Goal: Task Accomplishment & Management: Manage account settings

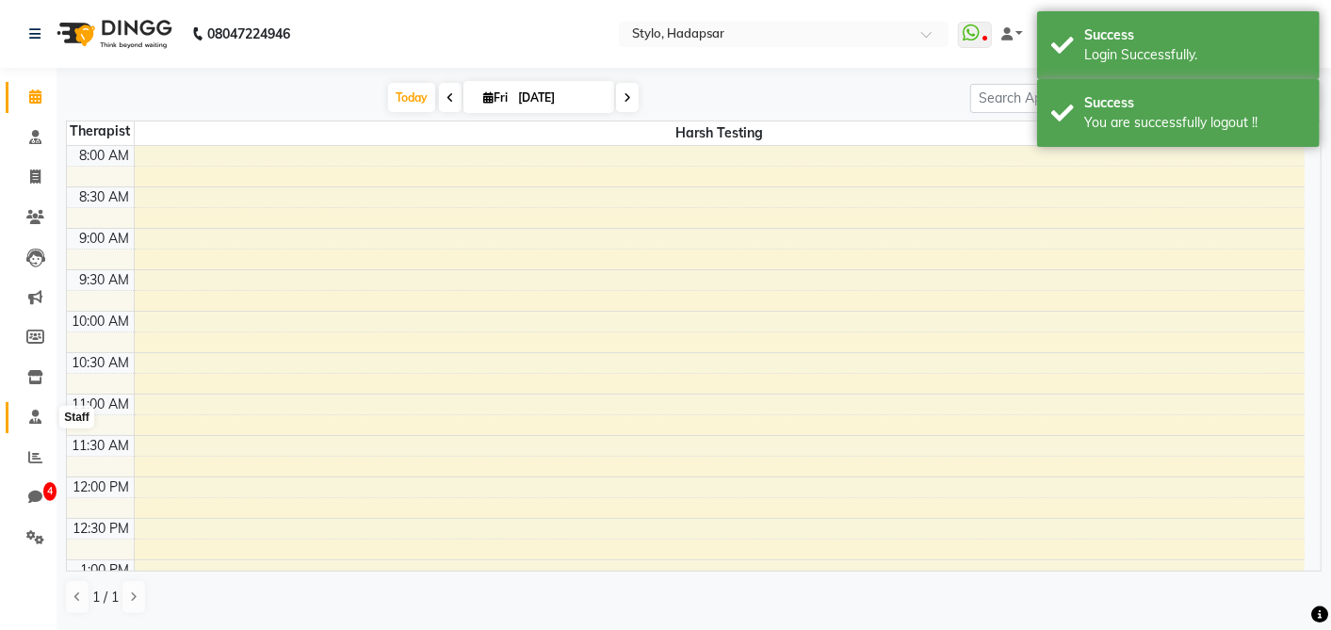
click at [29, 422] on icon at bounding box center [35, 417] width 12 height 14
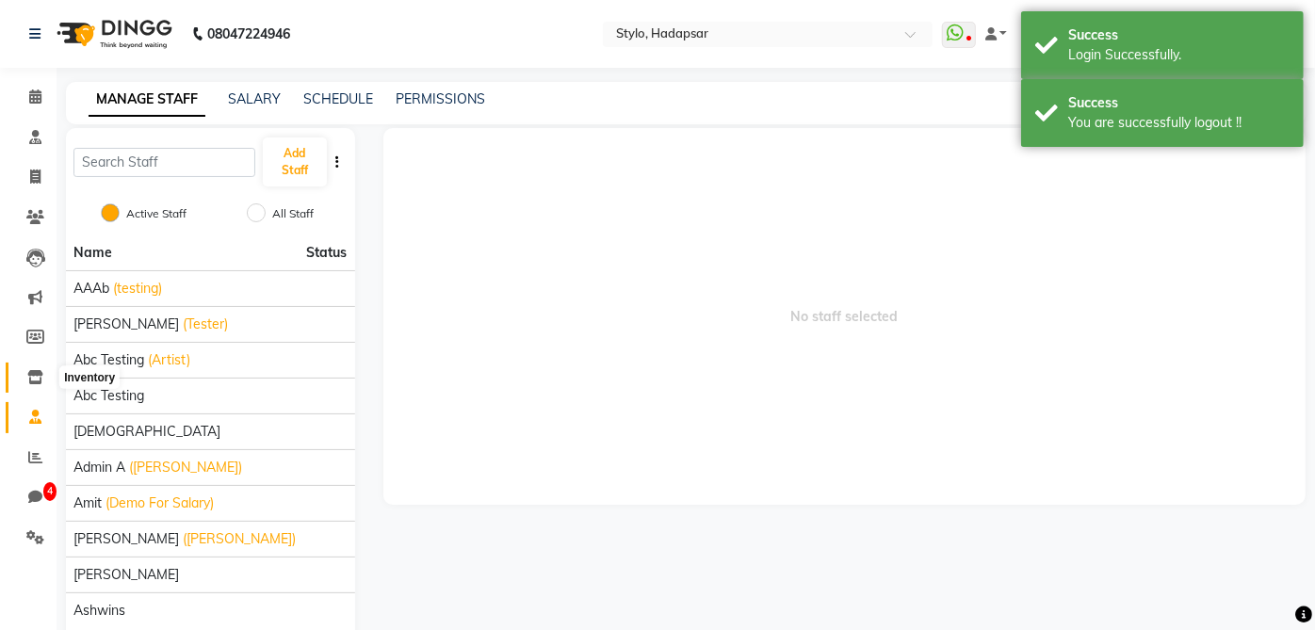
click at [35, 387] on span at bounding box center [35, 378] width 33 height 22
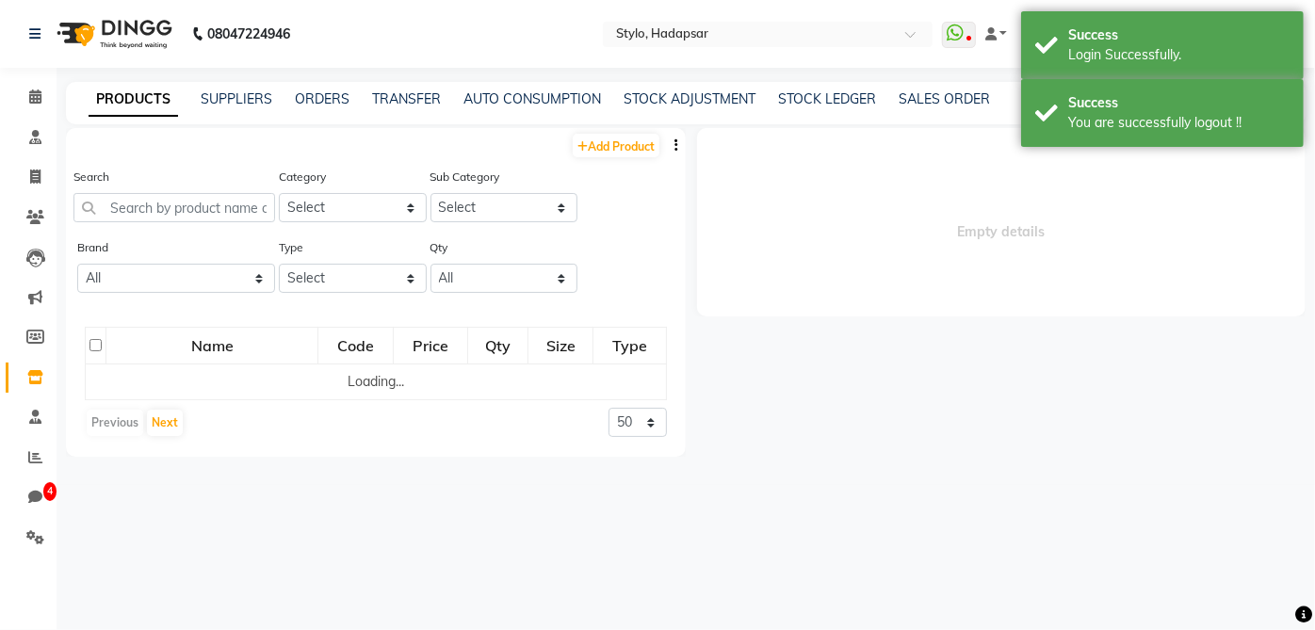
select select
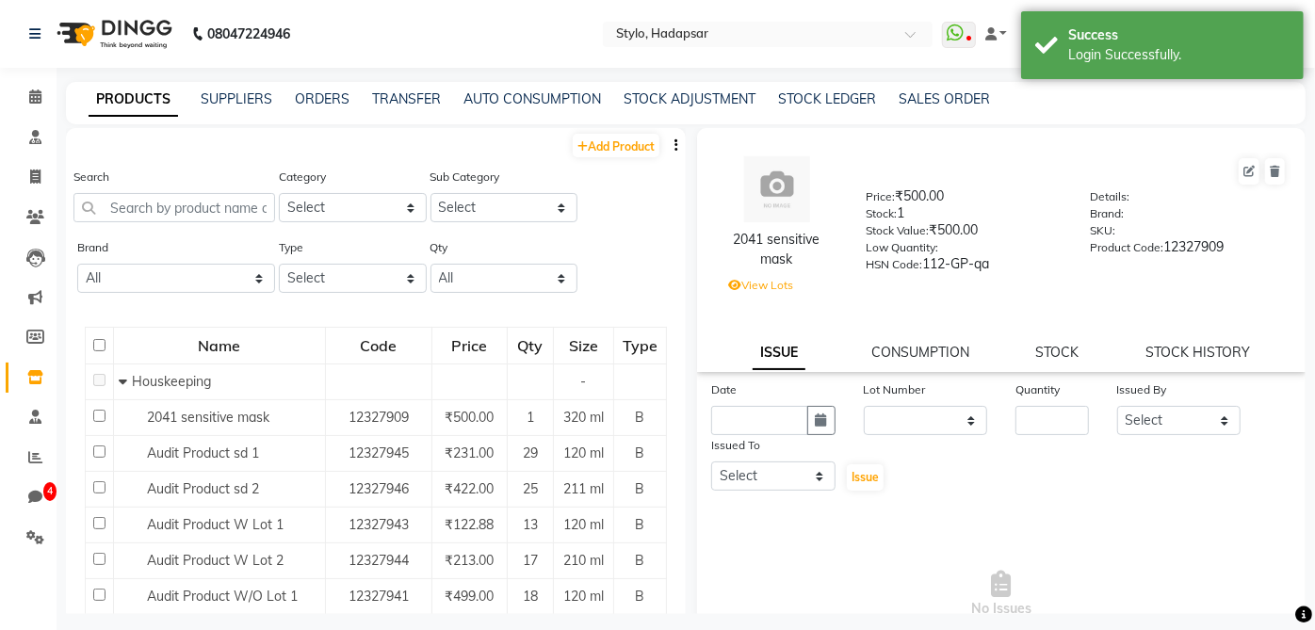
click at [277, 95] on div "PRODUCTS SUPPLIERS ORDERS TRANSFER AUTO CONSUMPTION STOCK ADJUSTMENT STOCK LEDG…" at bounding box center [674, 99] width 1217 height 20
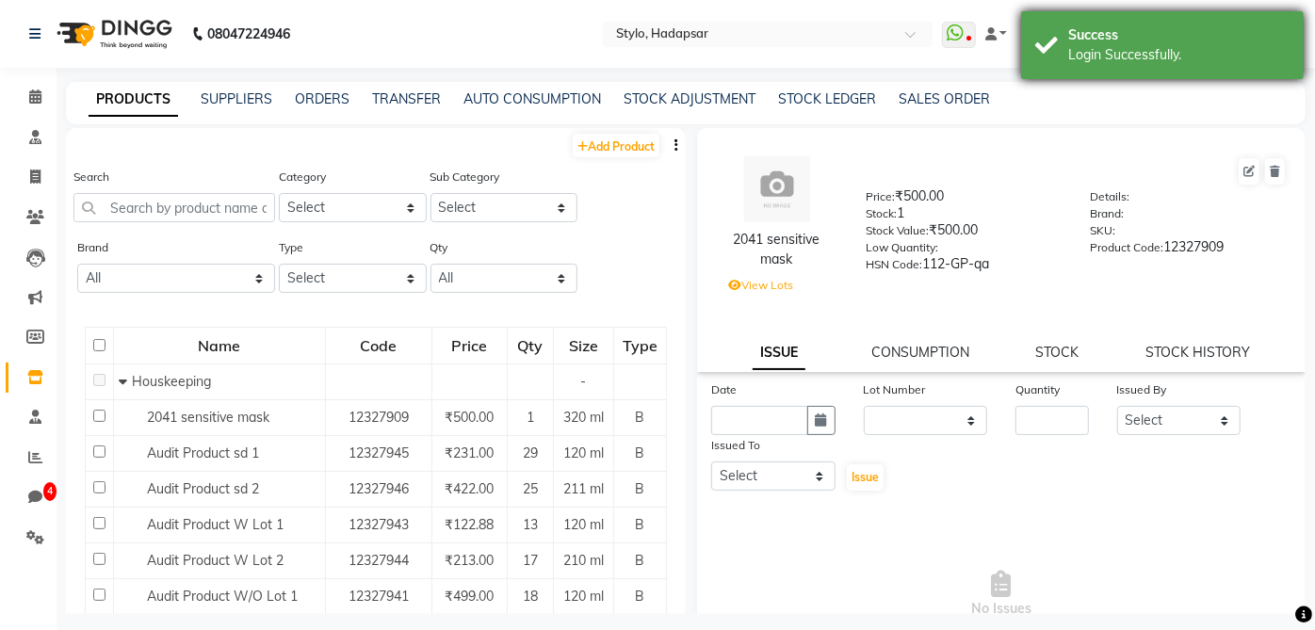
click at [1183, 51] on div "Login Successfully." at bounding box center [1178, 55] width 221 height 20
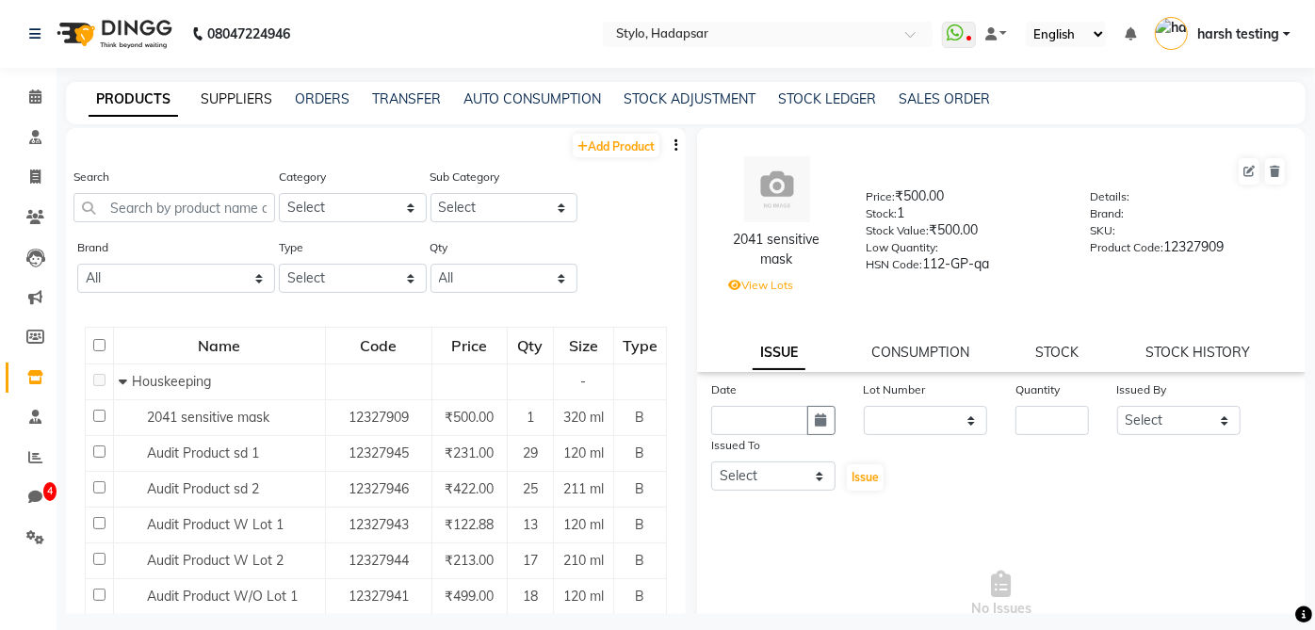
click at [223, 105] on link "SUPPLIERS" at bounding box center [237, 98] width 72 height 17
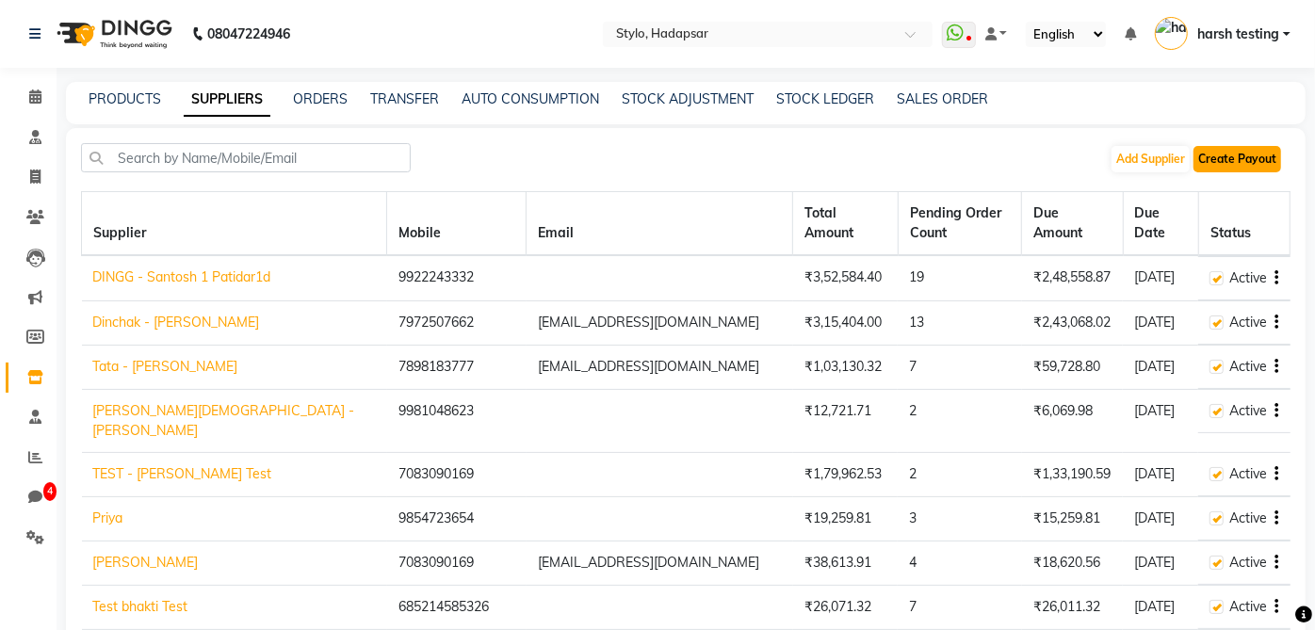
click at [1245, 167] on button "Create Payout" at bounding box center [1238, 159] width 88 height 26
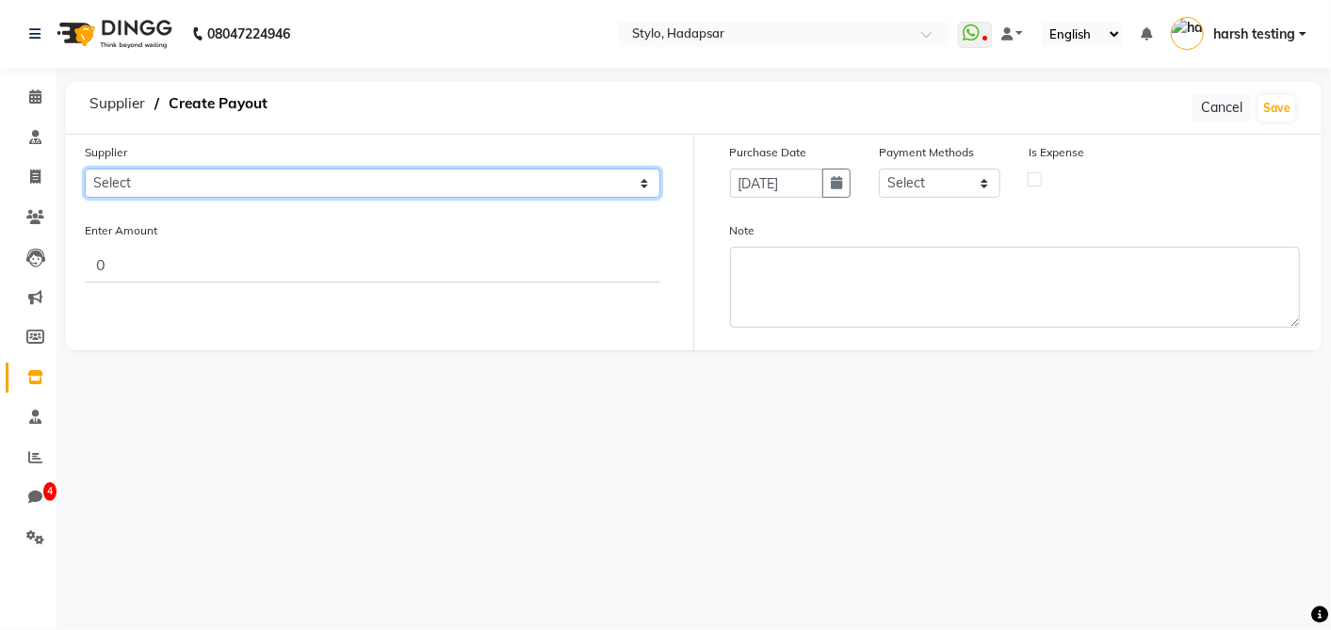
click at [454, 193] on select "Select DINGG - Santosh 1 Patidar1d Dinchak - Akshay Poorey Tata - Pratibha Pand…" at bounding box center [373, 183] width 576 height 29
select select "1"
click at [85, 169] on select "Select DINGG - Santosh 1 Patidar1d Dinchak - Akshay Poorey Tata - Pratibha Pand…" at bounding box center [373, 183] width 576 height 29
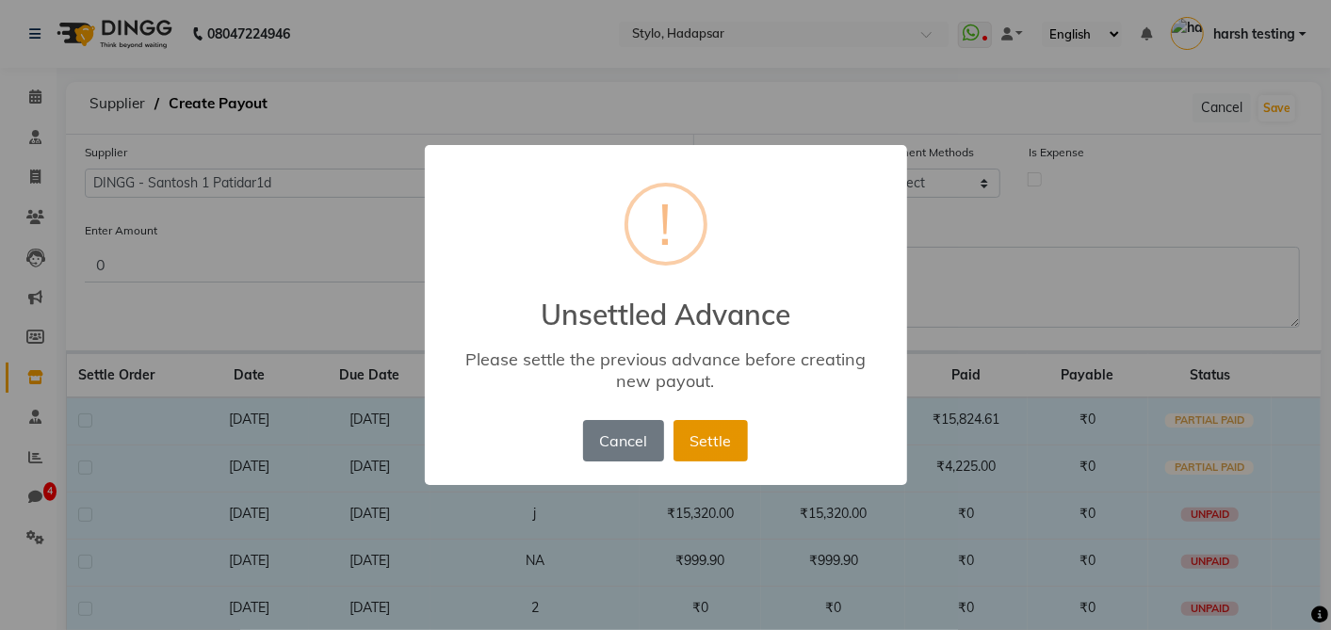
click at [738, 445] on button "Settle" at bounding box center [711, 440] width 74 height 41
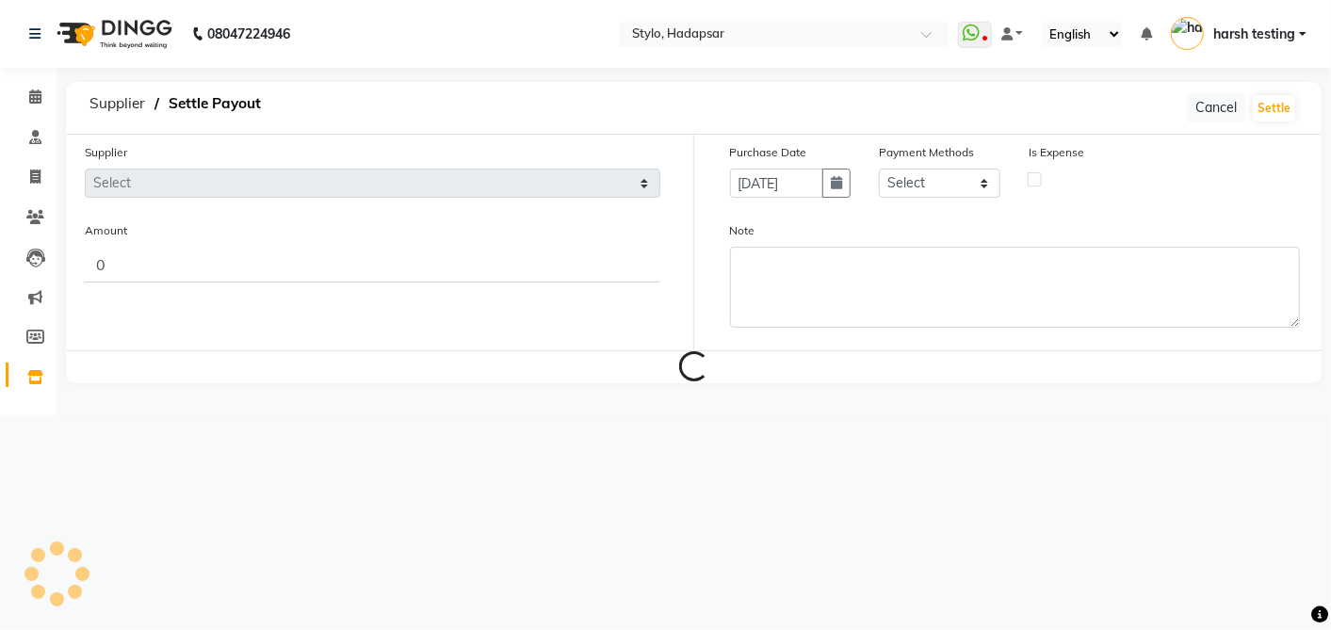
type input "11"
select select "1"
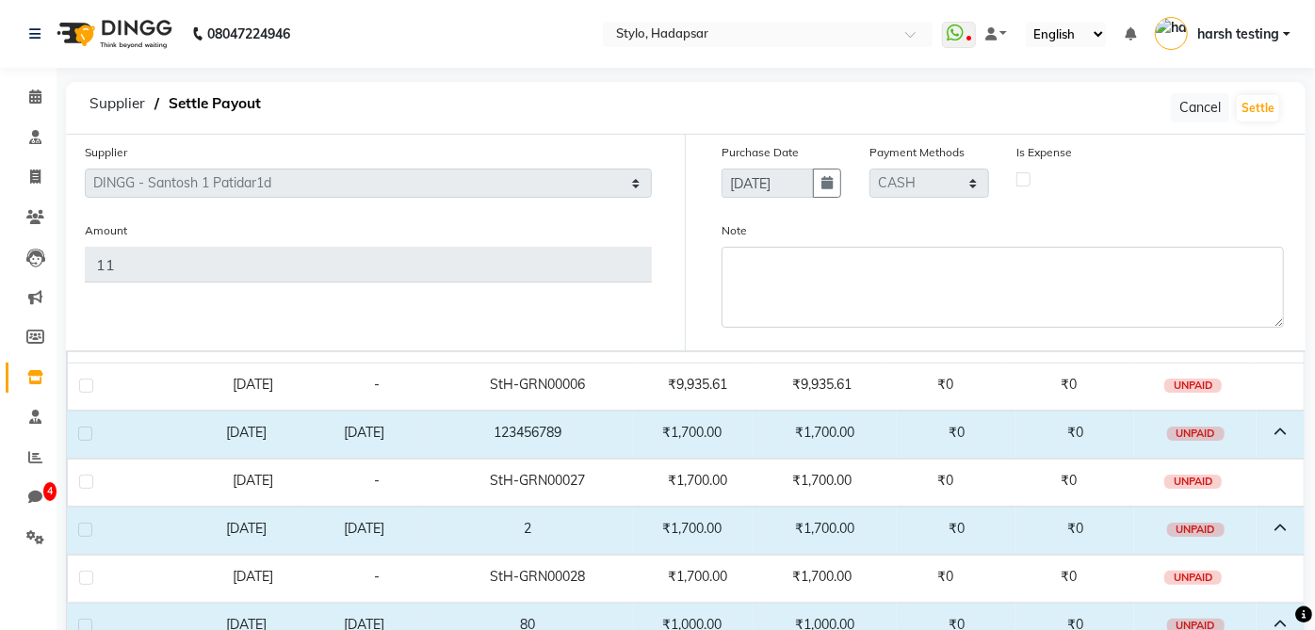
scroll to position [1465, 0]
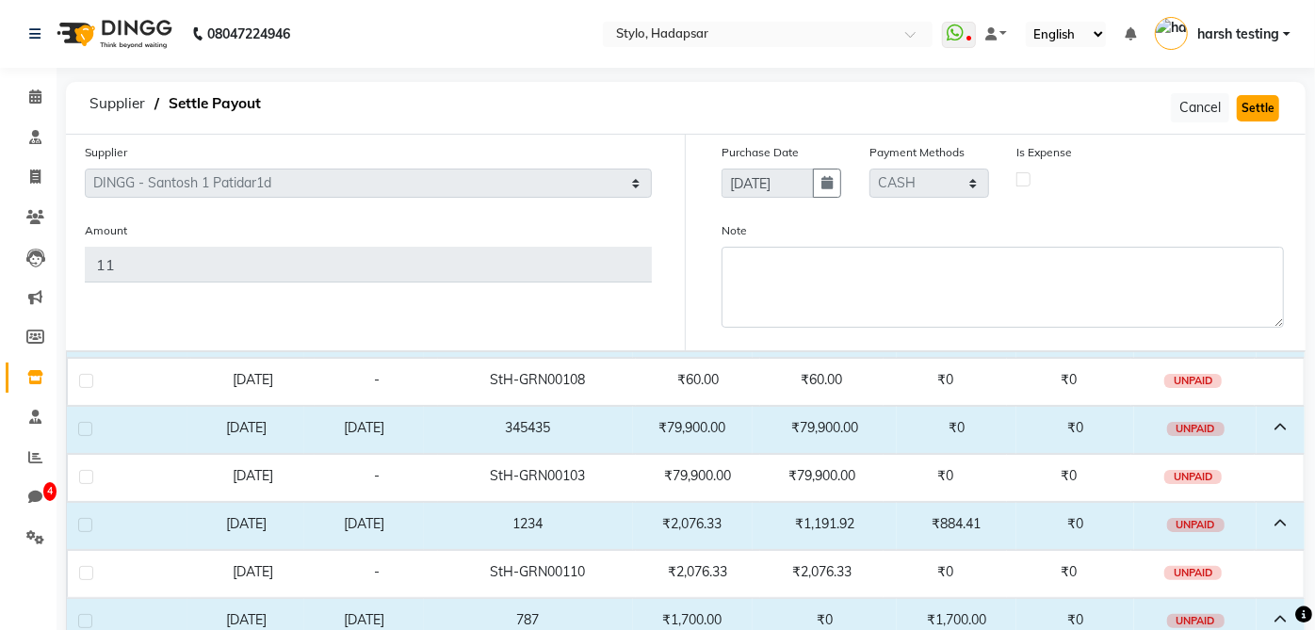
click at [1270, 113] on button "Settle" at bounding box center [1258, 108] width 42 height 26
click at [1113, 409] on td "₹0" at bounding box center [1075, 430] width 118 height 47
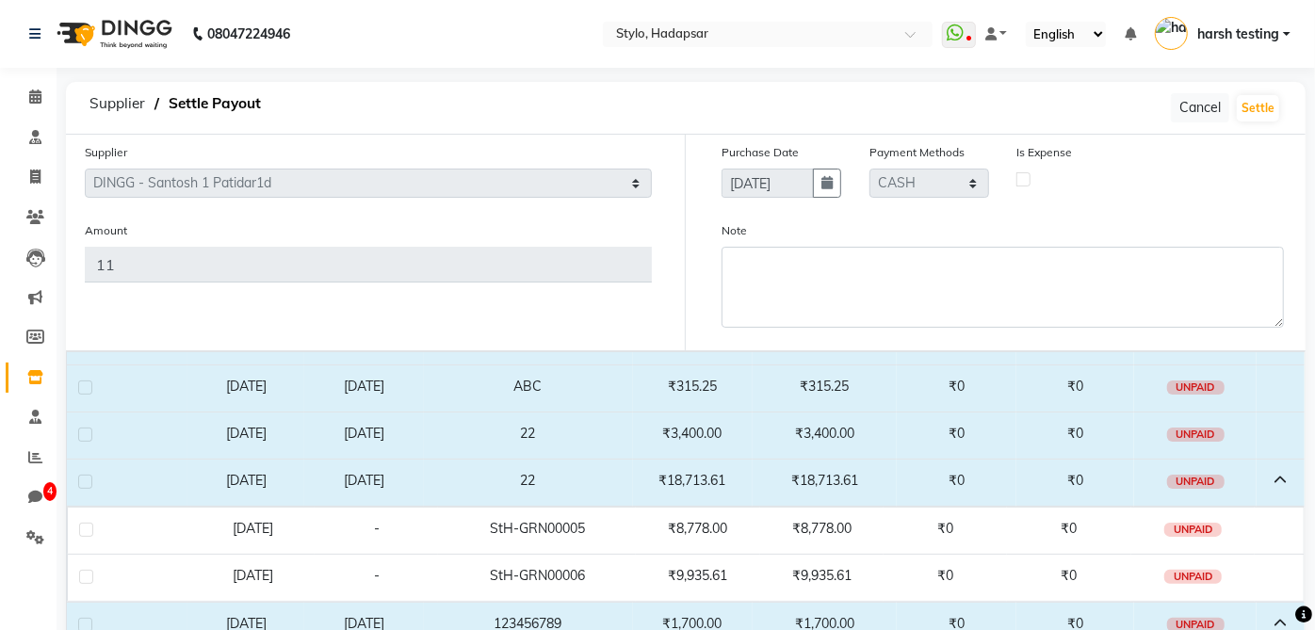
scroll to position [732, 0]
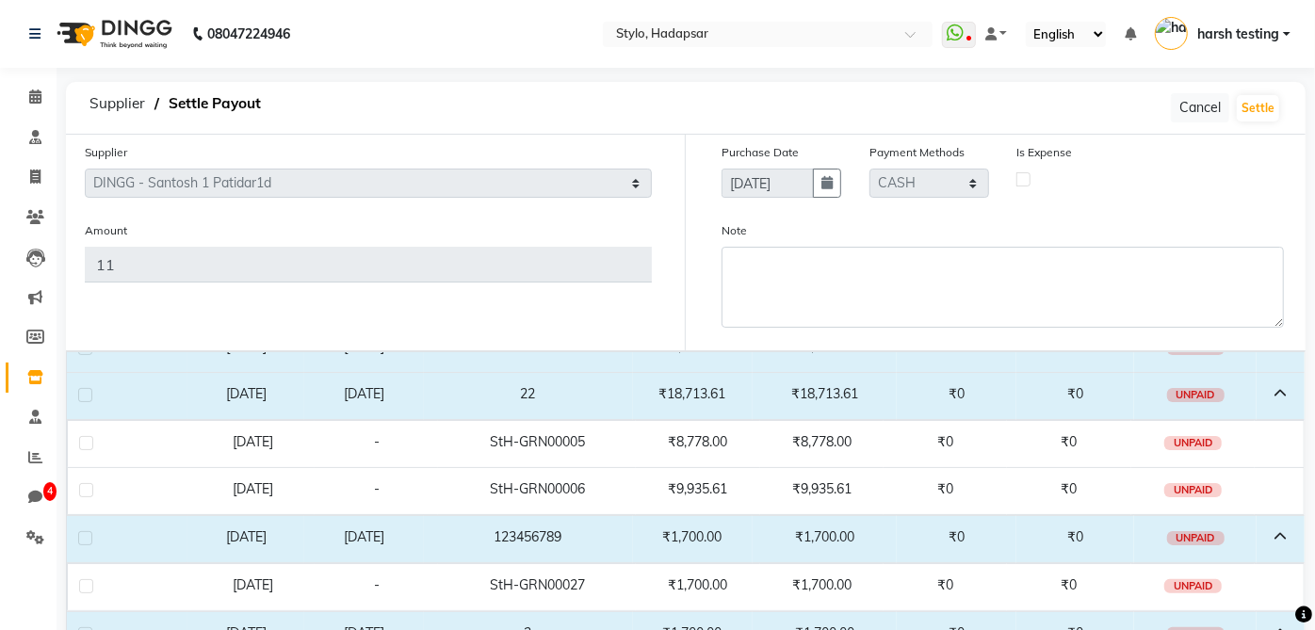
click at [78, 388] on label at bounding box center [85, 395] width 14 height 14
click at [78, 390] on input "checkbox" at bounding box center [84, 396] width 12 height 12
checkbox input "true"
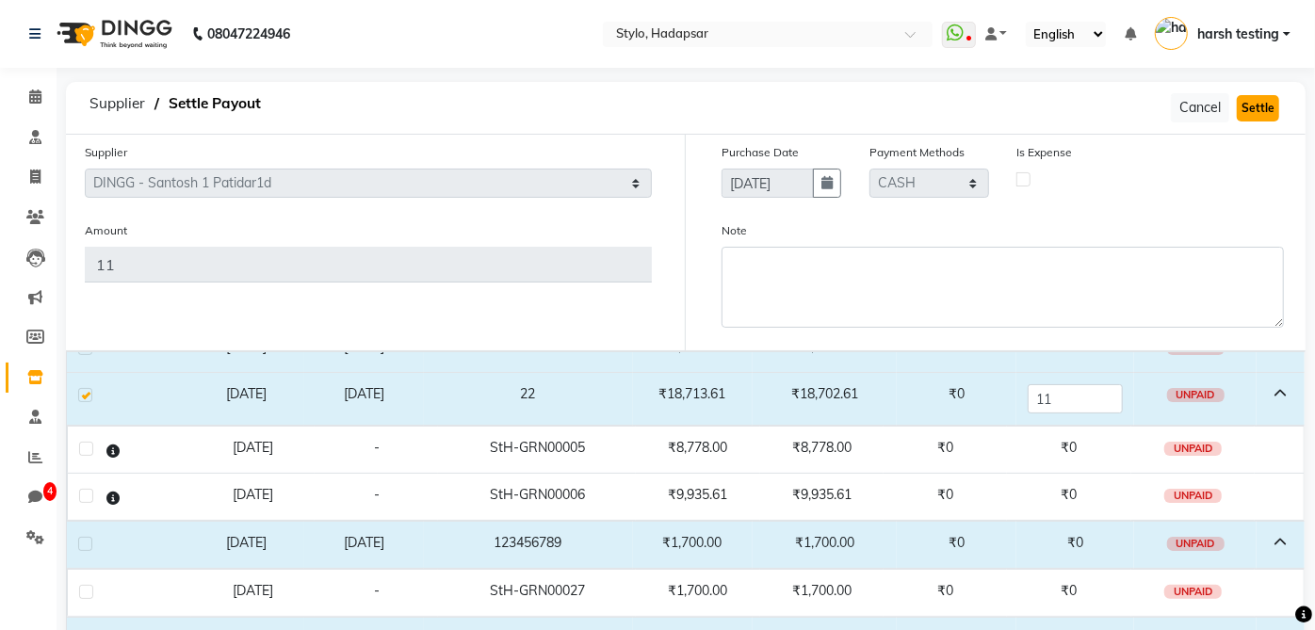
click at [1275, 99] on button "Settle" at bounding box center [1258, 108] width 42 height 26
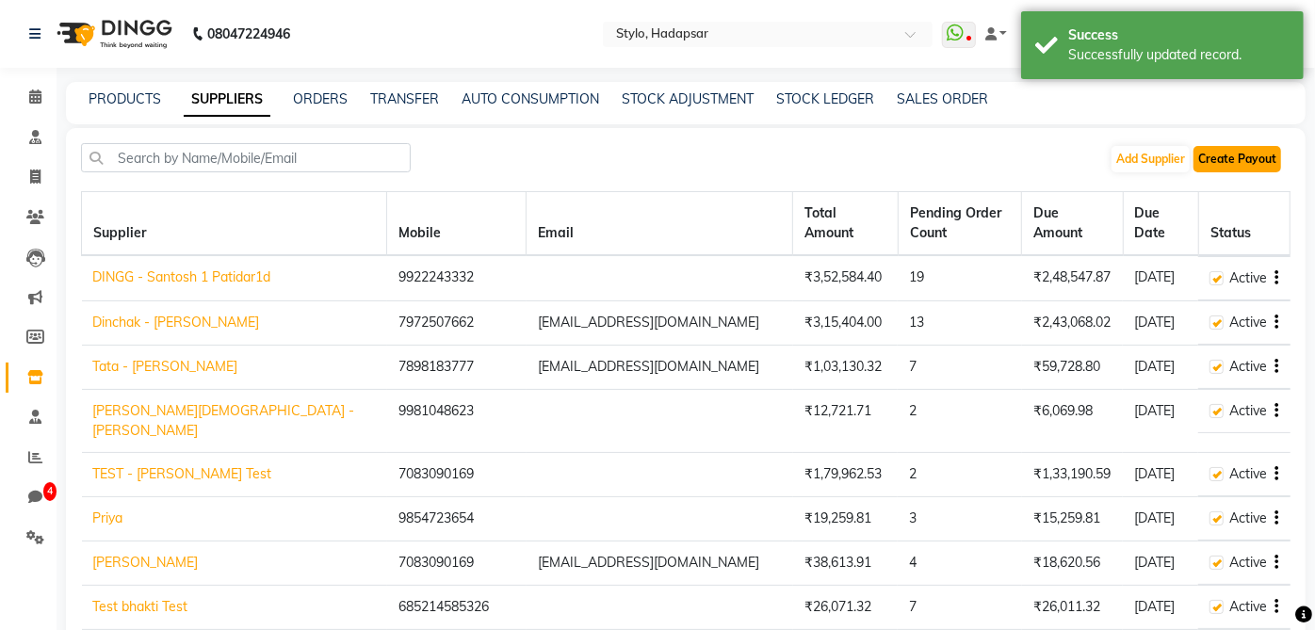
click at [1263, 165] on button "Create Payout" at bounding box center [1238, 159] width 88 height 26
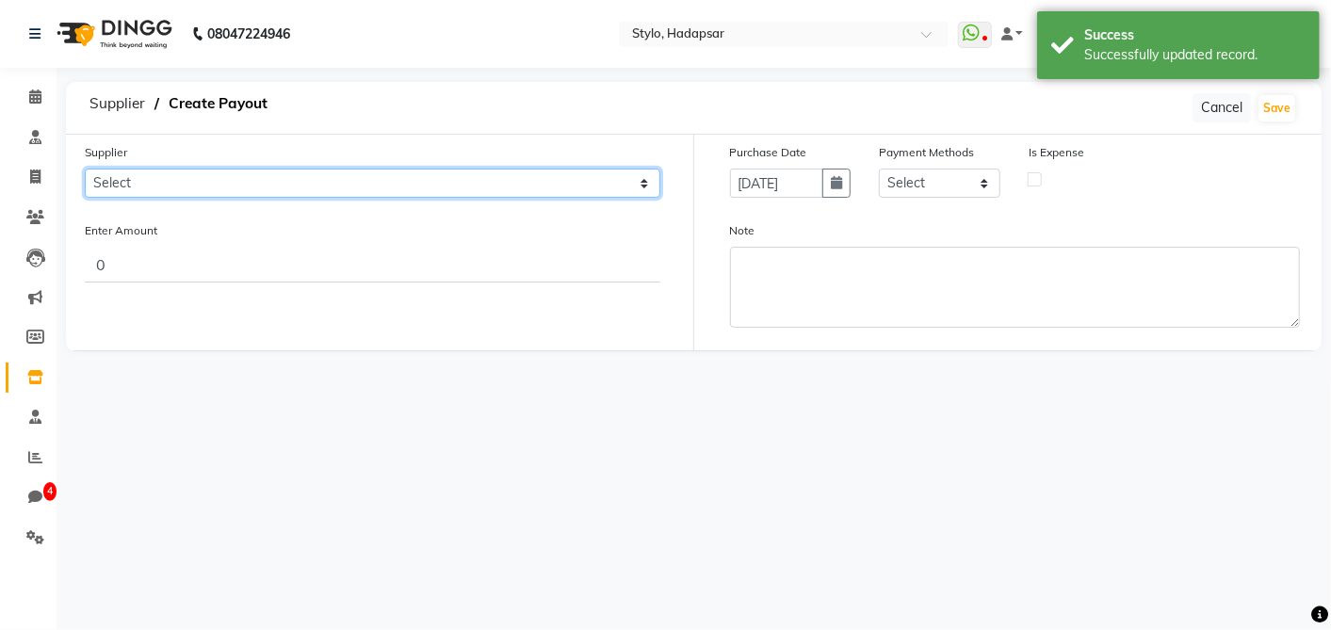
click at [285, 177] on select "Select DINGG - Santosh 1 Patidar1d Dinchak - Akshay Poorey Tata - Pratibha Pand…" at bounding box center [373, 183] width 576 height 29
select select "50"
click at [85, 169] on select "Select DINGG - Santosh 1 Patidar1d Dinchak - Akshay Poorey Tata - Pratibha Pand…" at bounding box center [373, 183] width 576 height 29
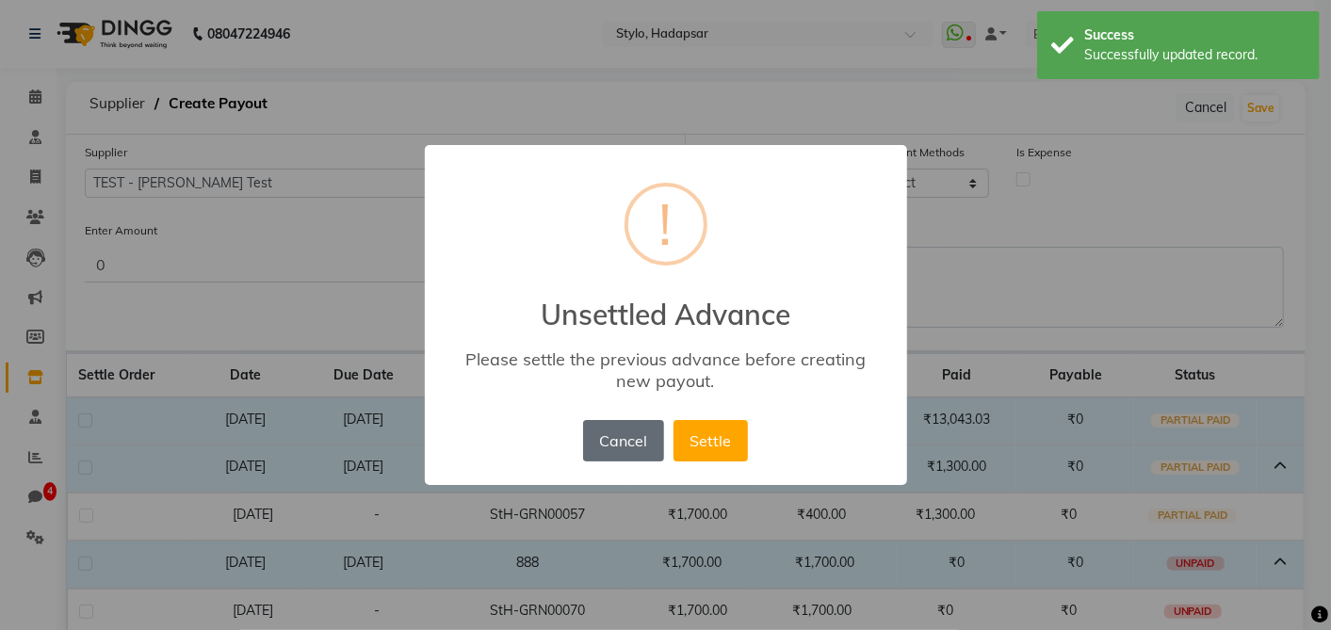
click at [610, 447] on button "Cancel" at bounding box center [623, 440] width 81 height 41
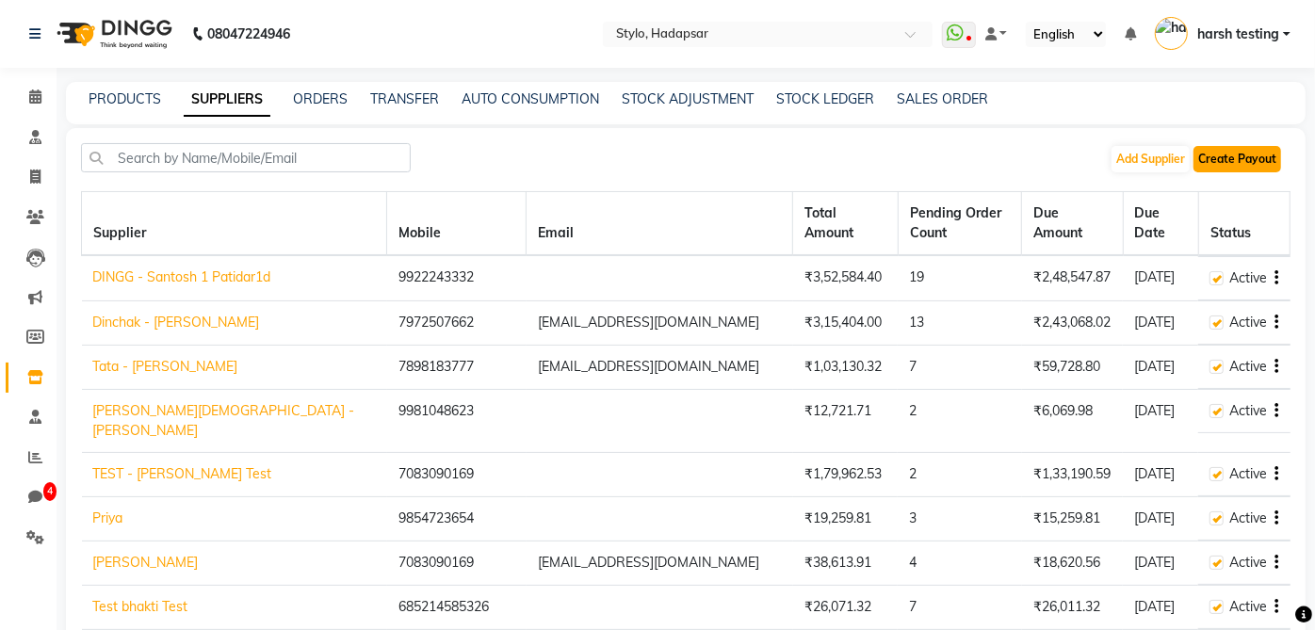
click at [1263, 164] on button "Create Payout" at bounding box center [1238, 159] width 88 height 26
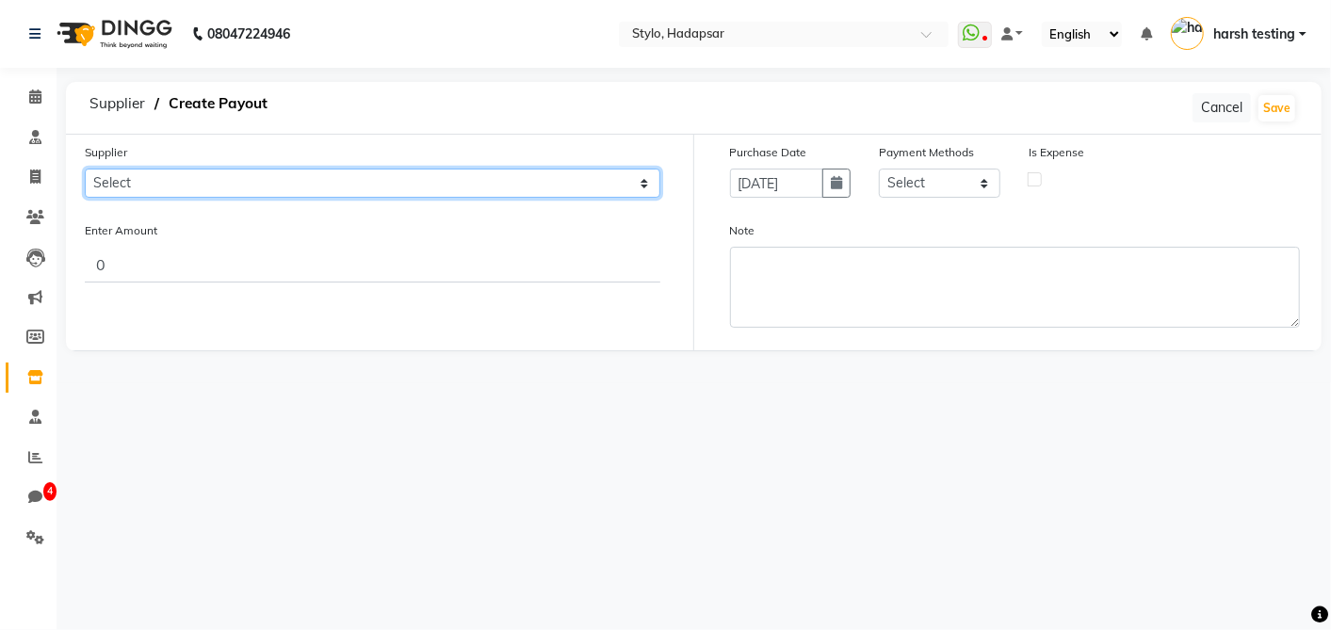
click at [255, 173] on select "Select DINGG - Santosh 1 Patidar1d Dinchak - Akshay Poorey Tata - Pratibha Pand…" at bounding box center [373, 183] width 576 height 29
select select "359"
click at [85, 169] on select "Select DINGG - Santosh 1 Patidar1d Dinchak - Akshay Poorey Tata - Pratibha Pand…" at bounding box center [373, 183] width 576 height 29
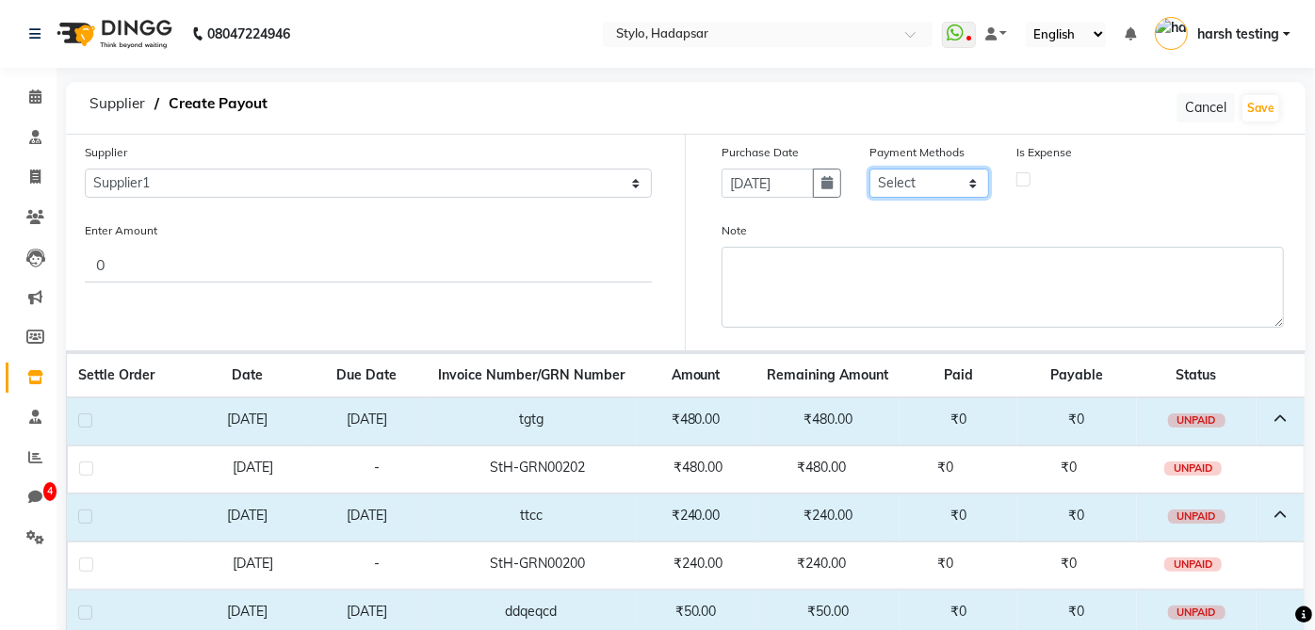
click at [933, 189] on select "Select CASH Wallet Master Card CARD GPay Points UPI Package Prepaid Gift Card V…" at bounding box center [930, 183] width 120 height 29
select select "1"
click at [870, 169] on select "Select CASH Wallet Master Card CARD GPay Points UPI Package Prepaid Gift Card V…" at bounding box center [930, 183] width 120 height 29
click at [383, 258] on input "0" at bounding box center [368, 265] width 567 height 36
type input "100"
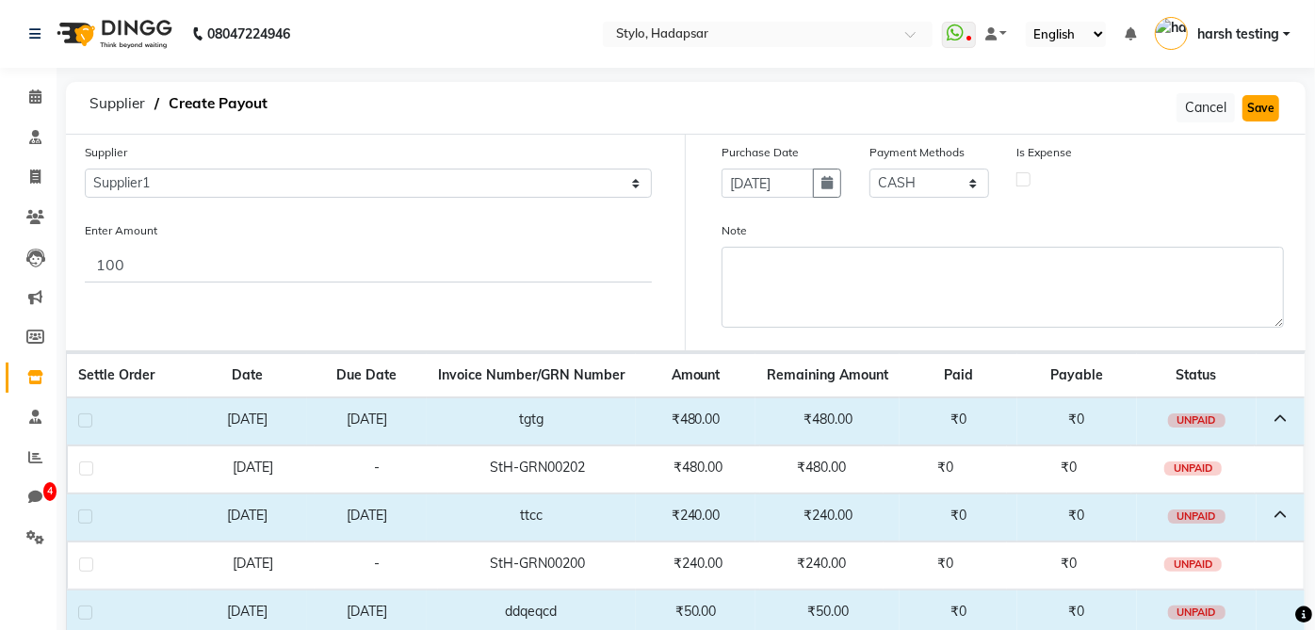
click at [1266, 110] on button "Save" at bounding box center [1261, 108] width 37 height 26
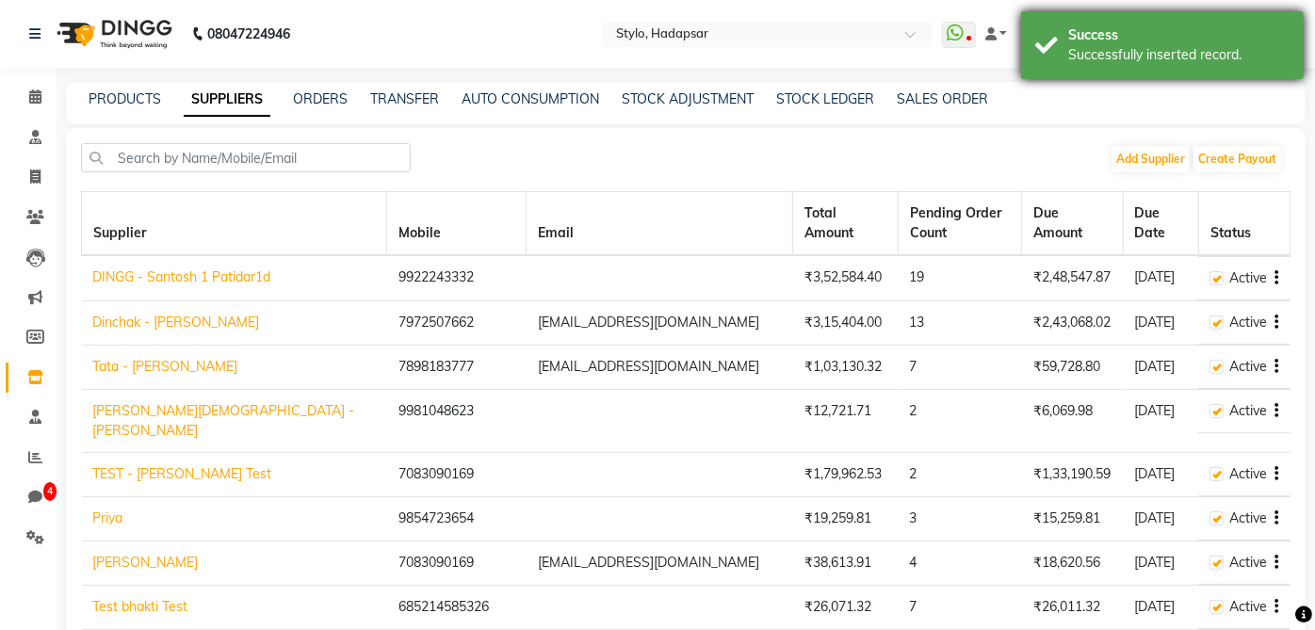
click at [1130, 45] on div "Successfully inserted record." at bounding box center [1178, 55] width 221 height 20
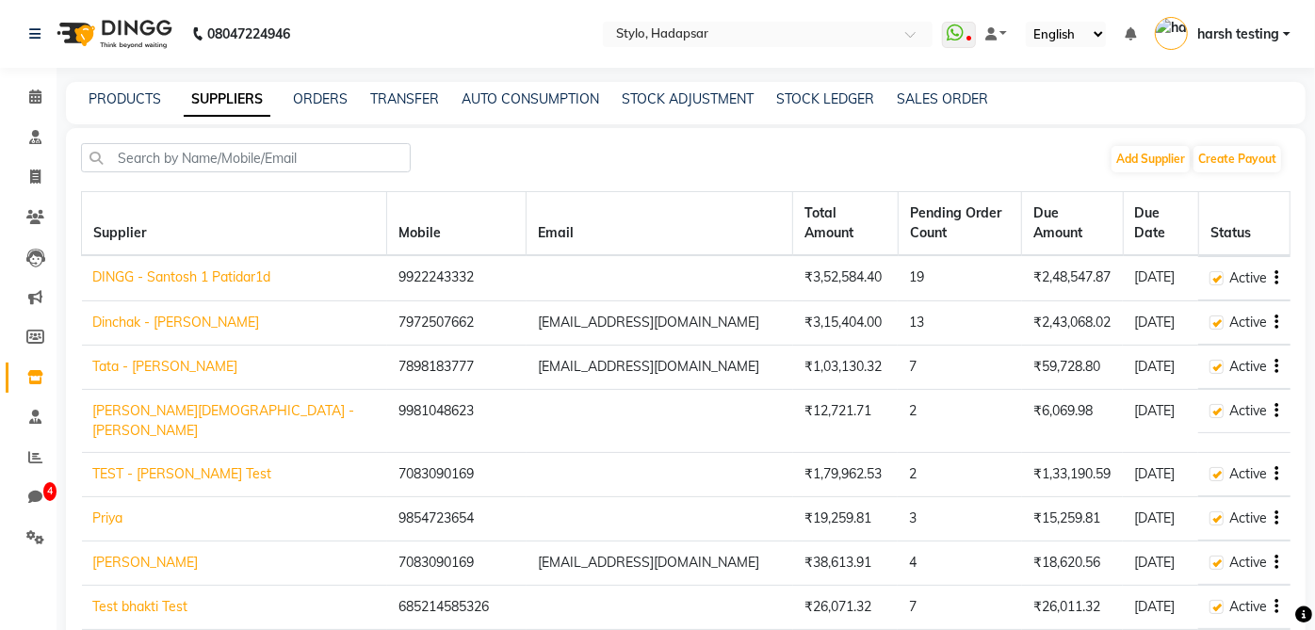
scroll to position [105, 0]
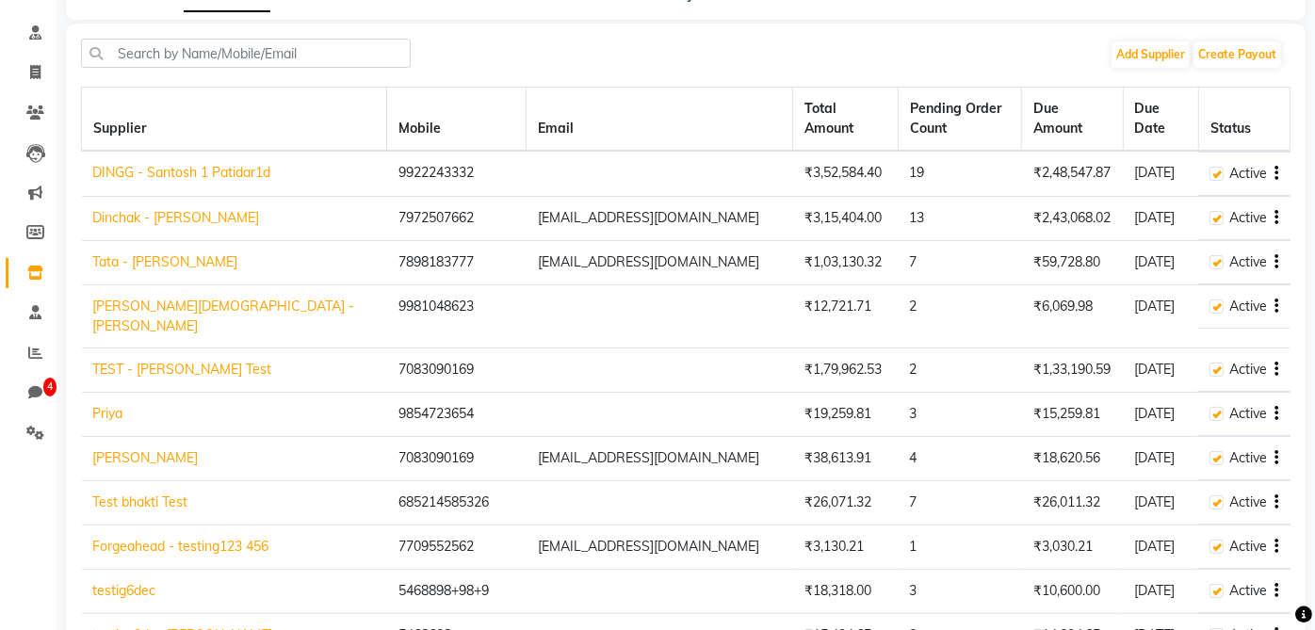
click at [288, 392] on td "TEST - [PERSON_NAME] Test" at bounding box center [234, 370] width 305 height 44
click at [182, 378] on link "TEST - [PERSON_NAME] Test" at bounding box center [182, 369] width 179 height 17
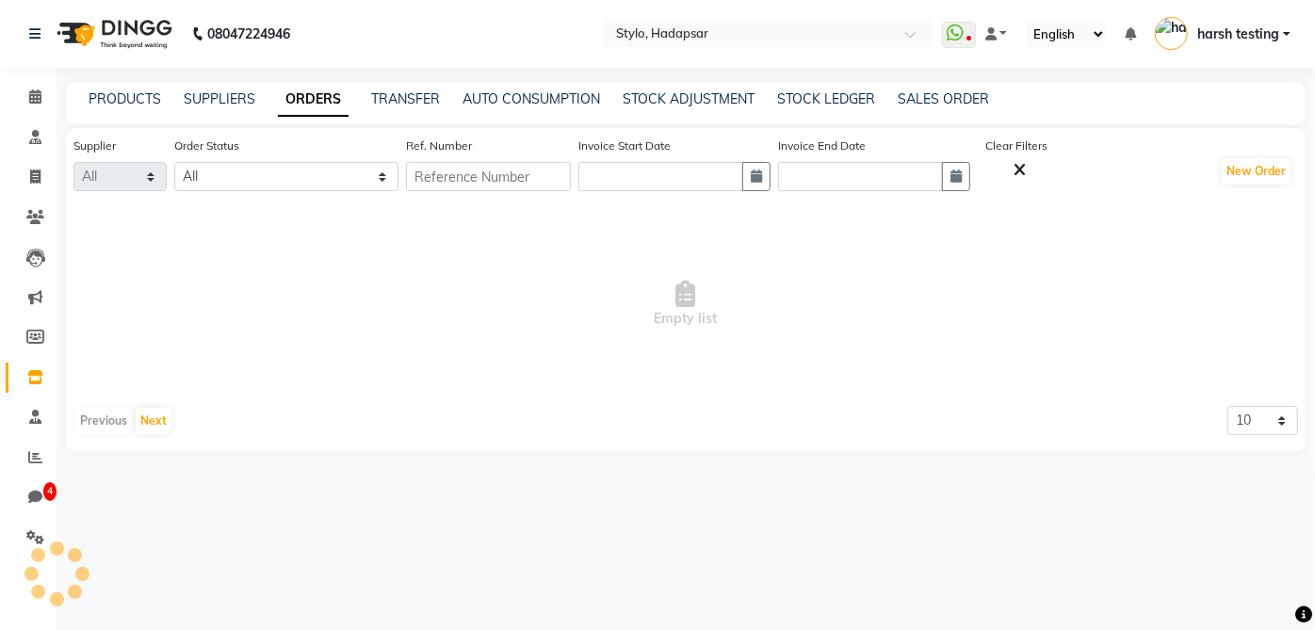
select select "50"
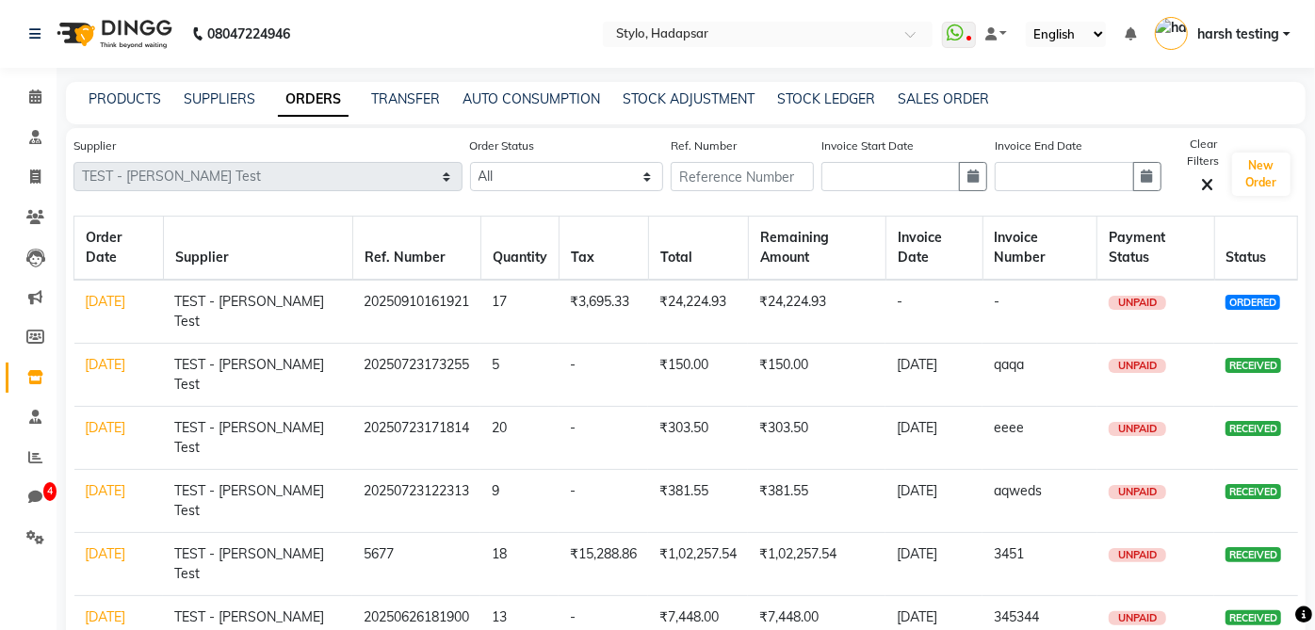
click at [1206, 186] on div at bounding box center [1204, 187] width 54 height 20
click at [1203, 187] on icon at bounding box center [1207, 185] width 12 height 17
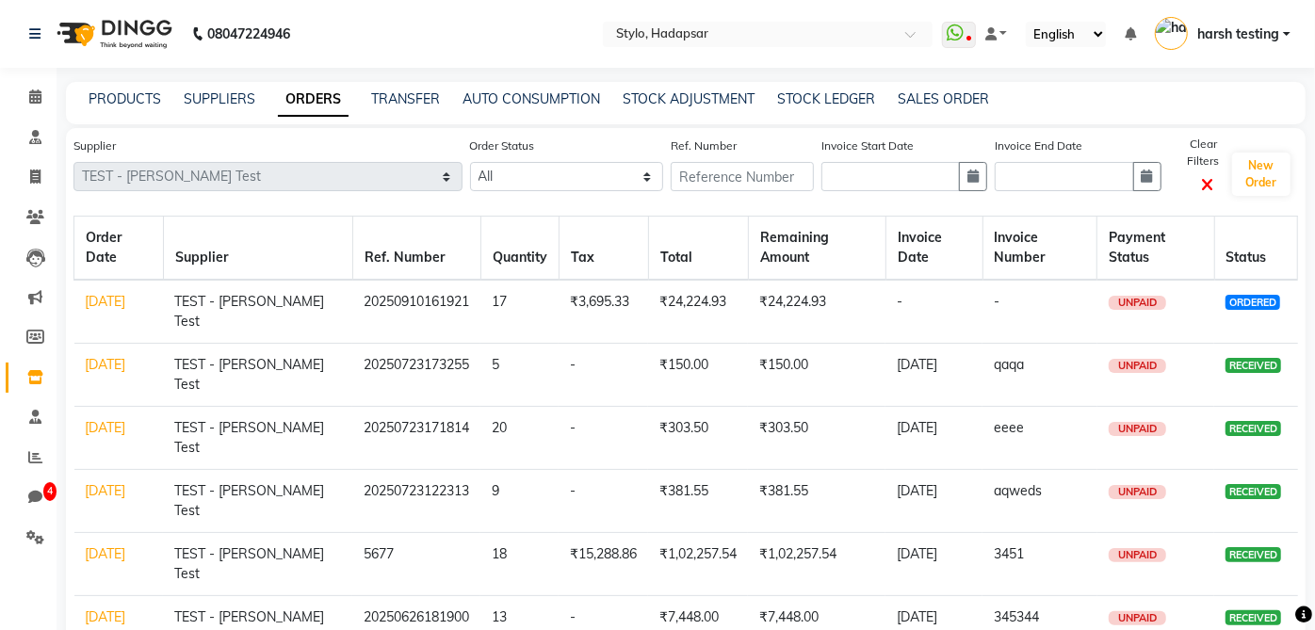
click at [1201, 180] on icon at bounding box center [1207, 185] width 12 height 17
click at [230, 92] on link "SUPPLIERS" at bounding box center [220, 98] width 72 height 17
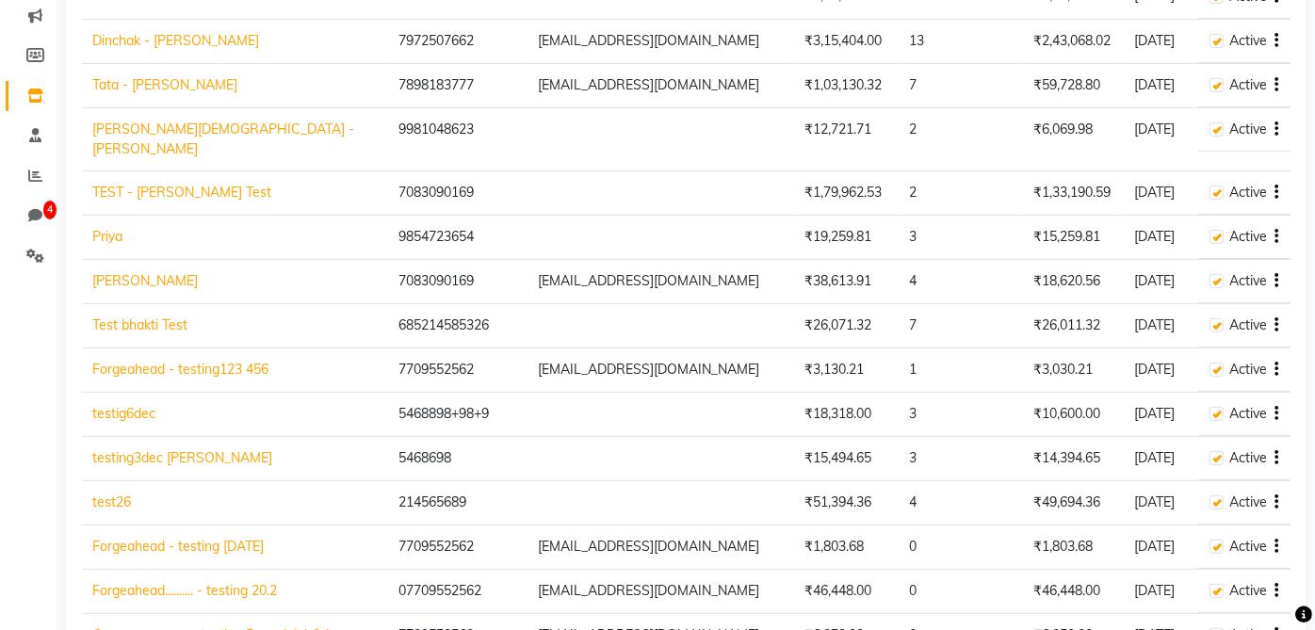
scroll to position [314, 0]
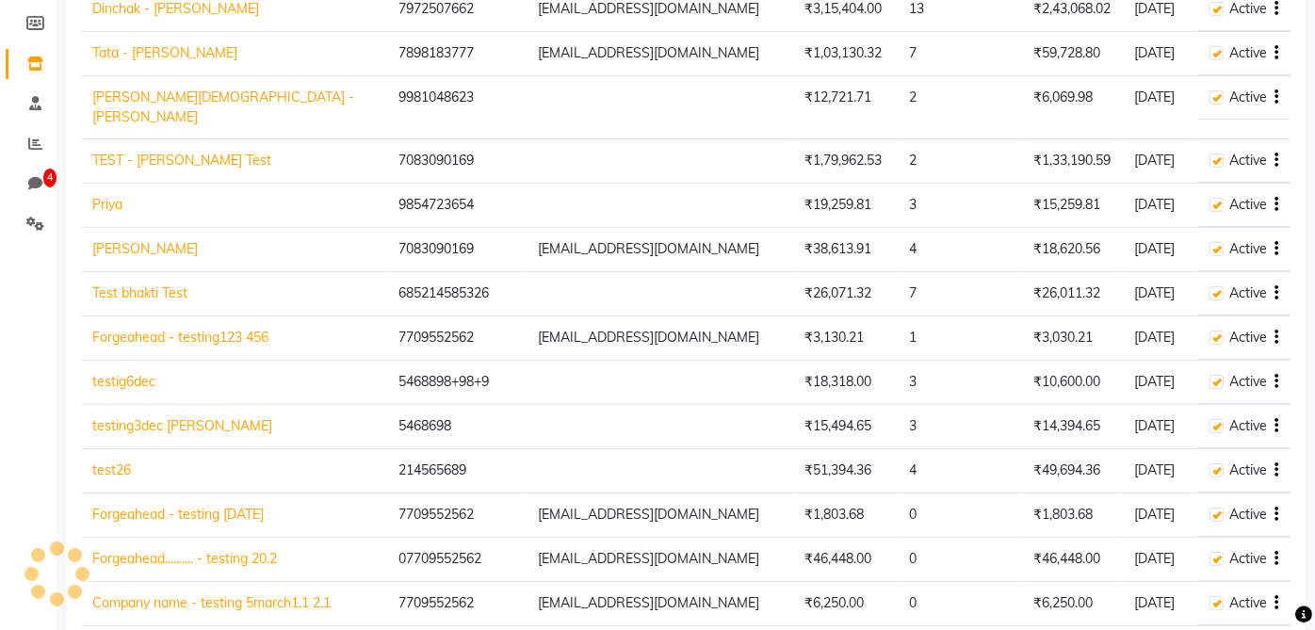
click at [162, 301] on link "Test bhakti Test" at bounding box center [140, 293] width 95 height 17
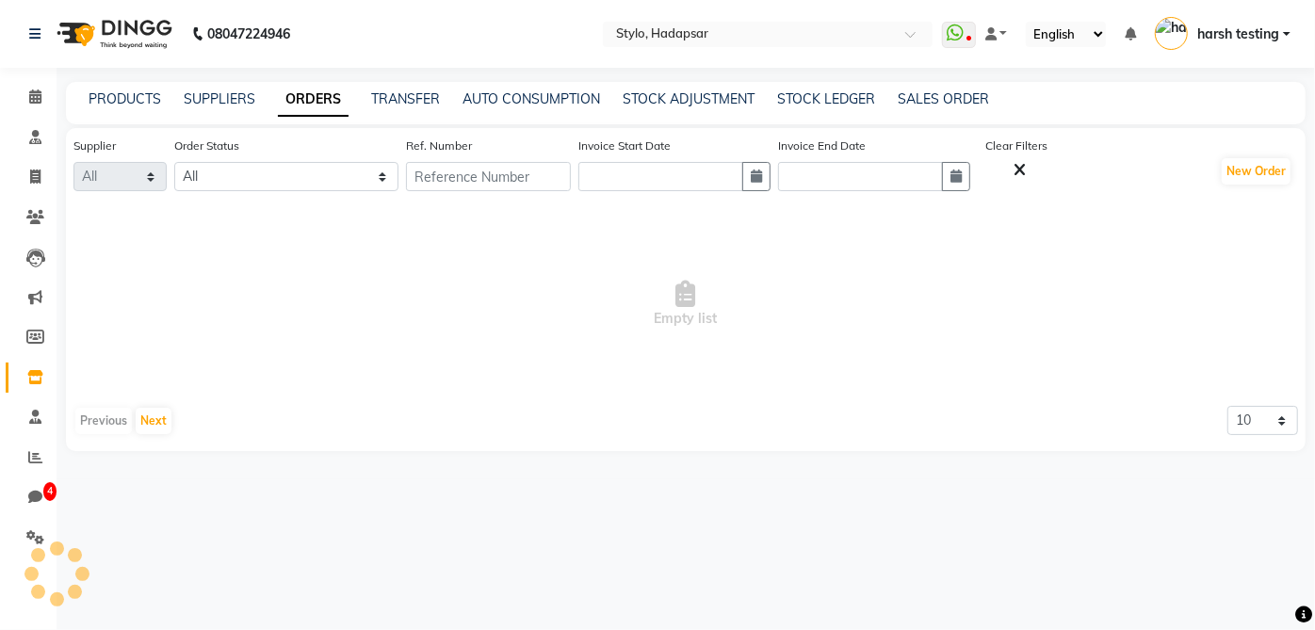
select select "56"
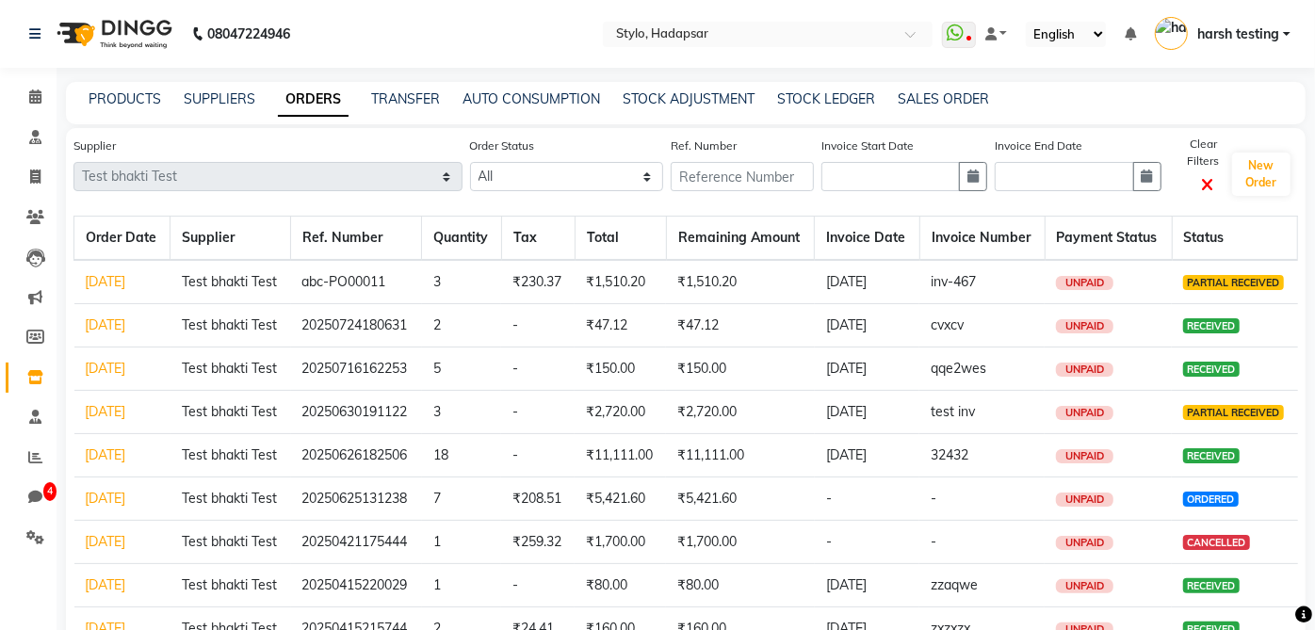
click at [1201, 183] on icon at bounding box center [1207, 185] width 12 height 17
click at [1201, 181] on icon at bounding box center [1207, 185] width 12 height 17
click at [227, 103] on link "SUPPLIERS" at bounding box center [220, 98] width 72 height 17
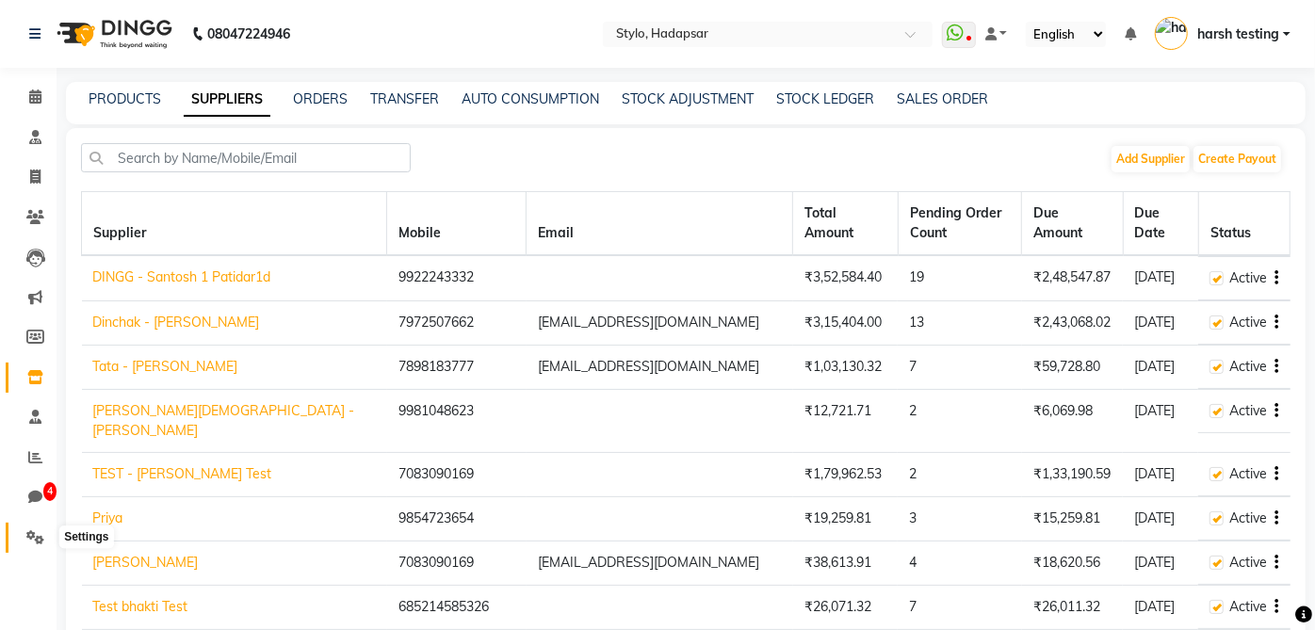
click at [29, 544] on span at bounding box center [35, 539] width 33 height 22
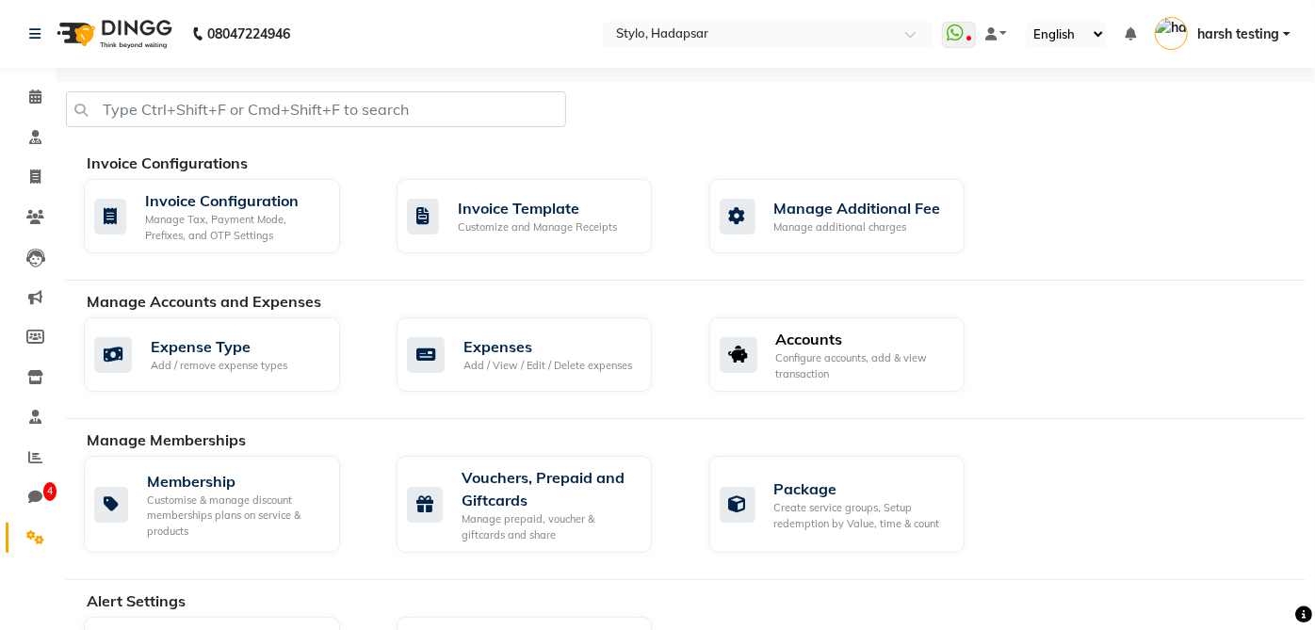
click at [806, 364] on div "Configure accounts, add & view transaction" at bounding box center [863, 365] width 174 height 31
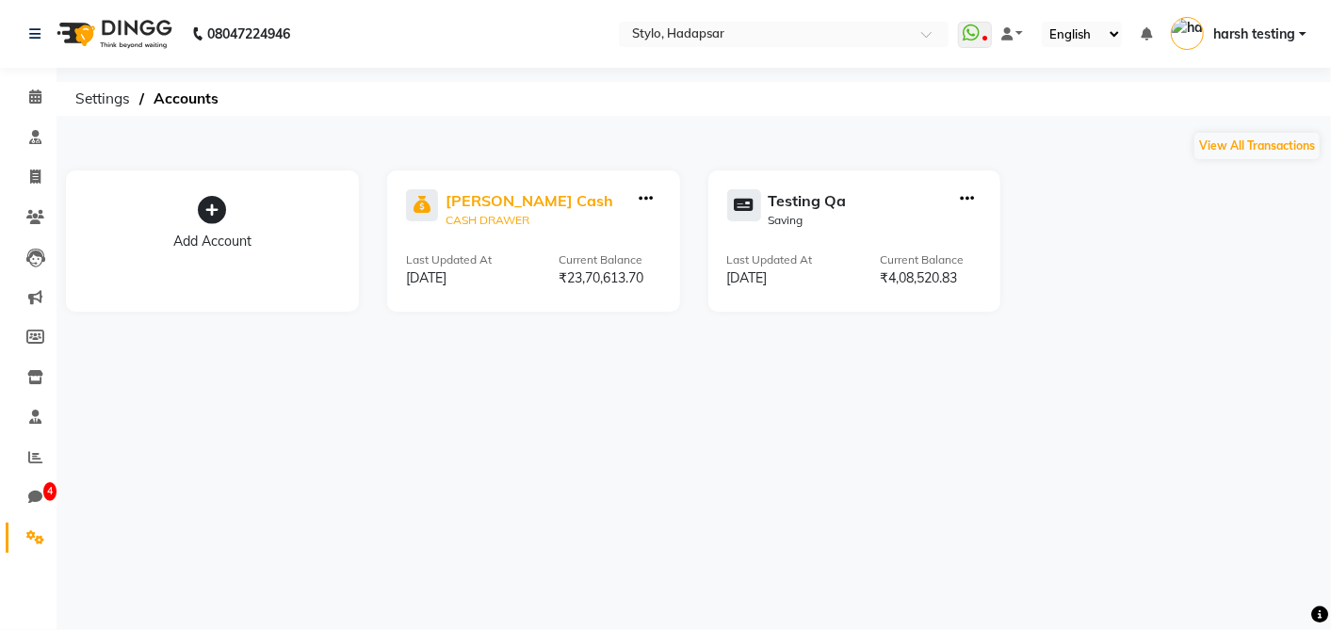
click at [506, 190] on div "[PERSON_NAME] Cash" at bounding box center [530, 200] width 168 height 23
select select "81"
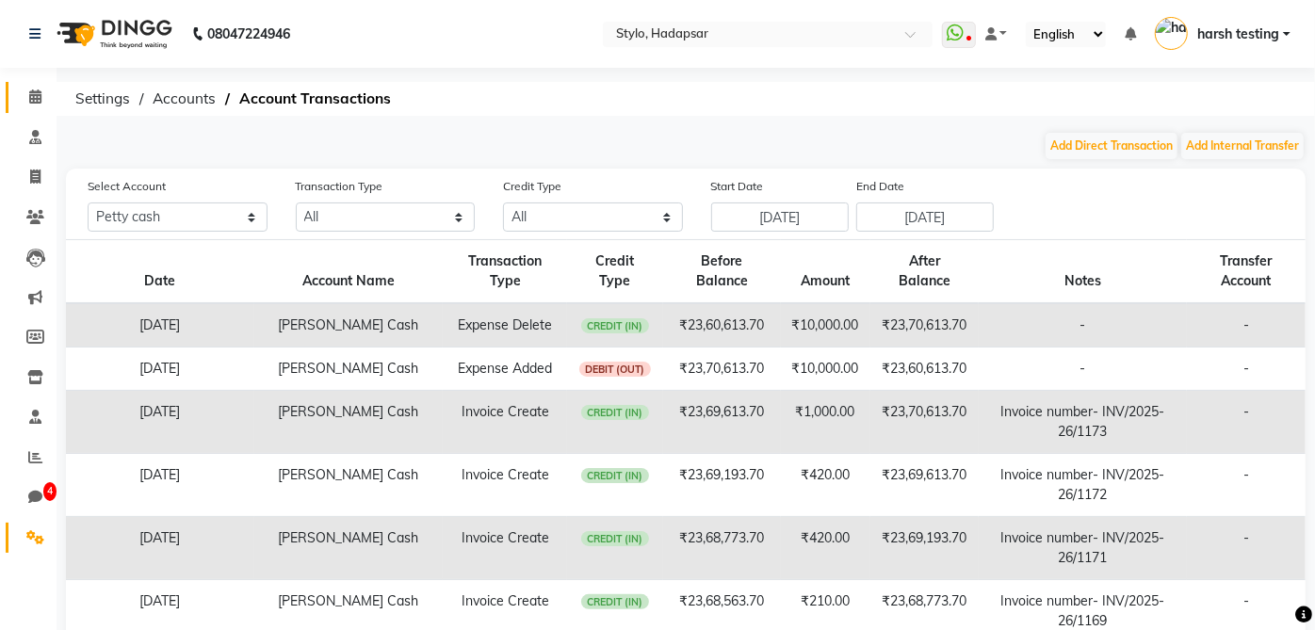
click at [14, 94] on link "Calendar" at bounding box center [28, 97] width 45 height 31
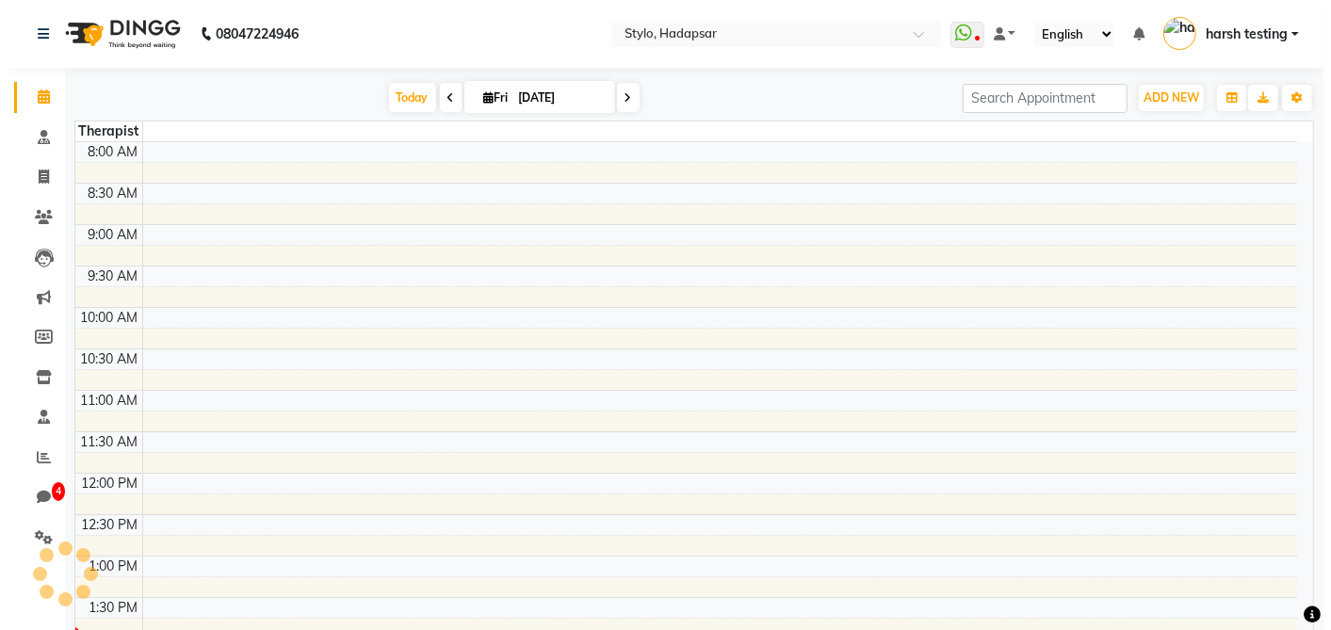
scroll to position [411, 0]
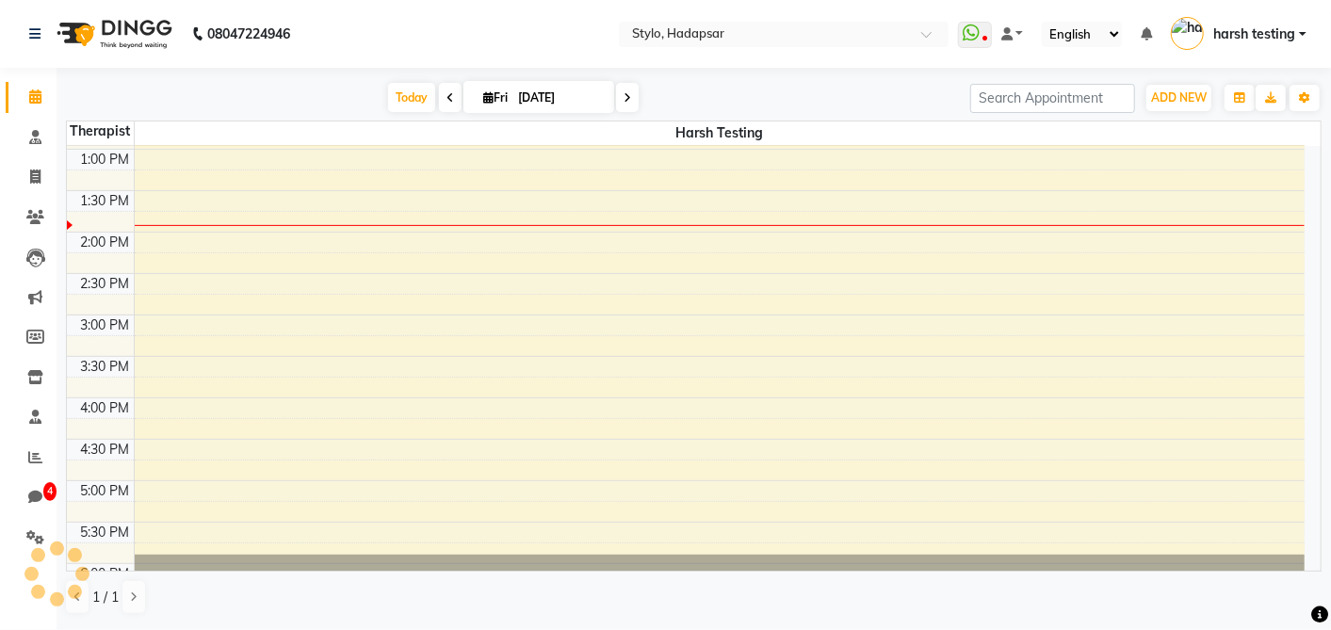
click at [1264, 37] on span "harsh testing" at bounding box center [1254, 34] width 82 height 20
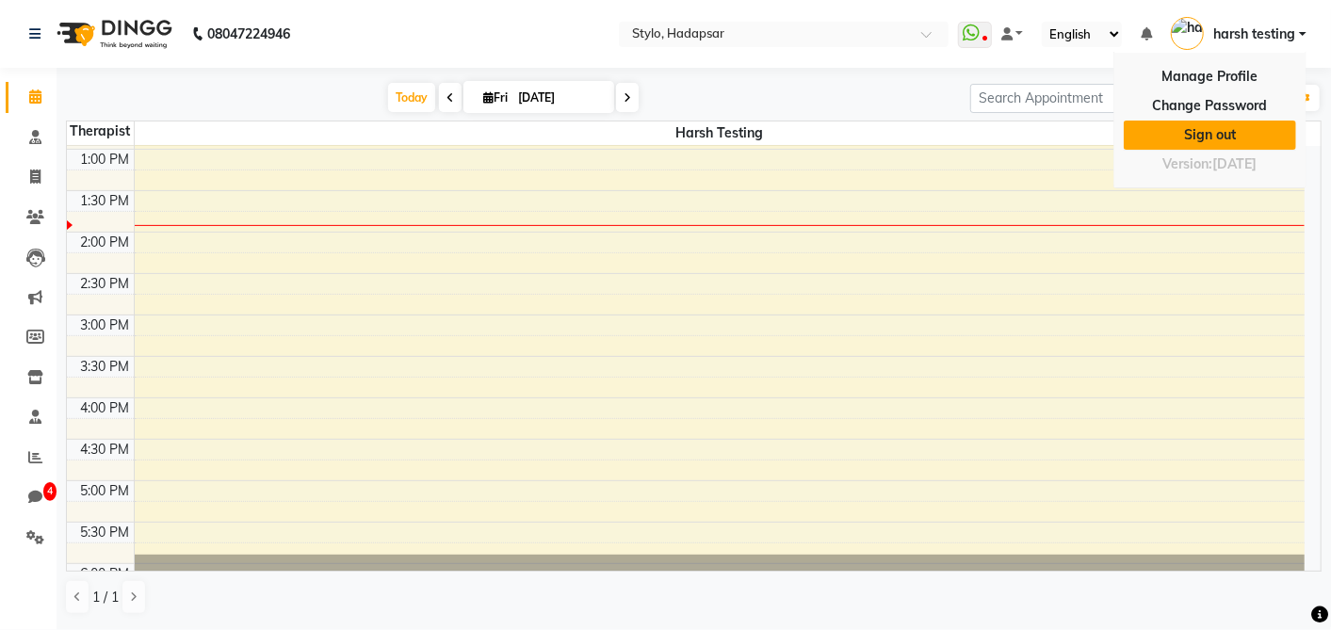
click at [1223, 137] on link "Sign out" at bounding box center [1210, 135] width 172 height 29
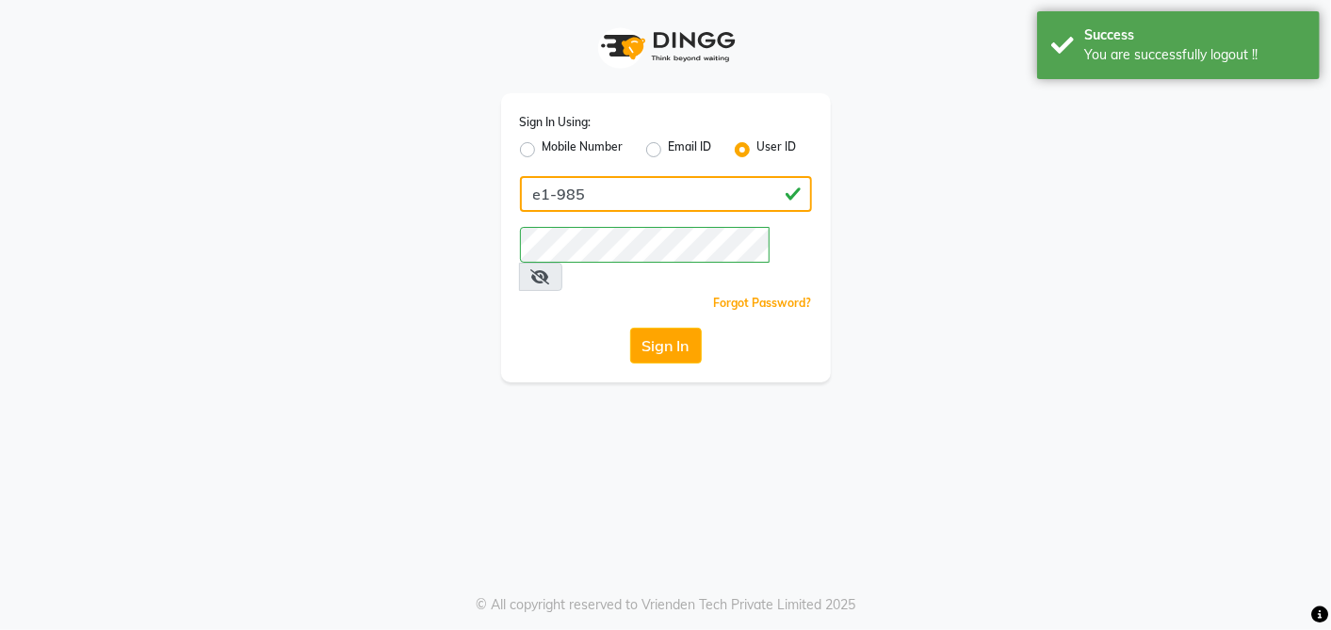
click at [748, 184] on input "e1-985" at bounding box center [666, 194] width 292 height 36
type input "e"
type input "arsp"
click at [630, 328] on button "Sign In" at bounding box center [666, 346] width 72 height 36
